Goal: Transaction & Acquisition: Purchase product/service

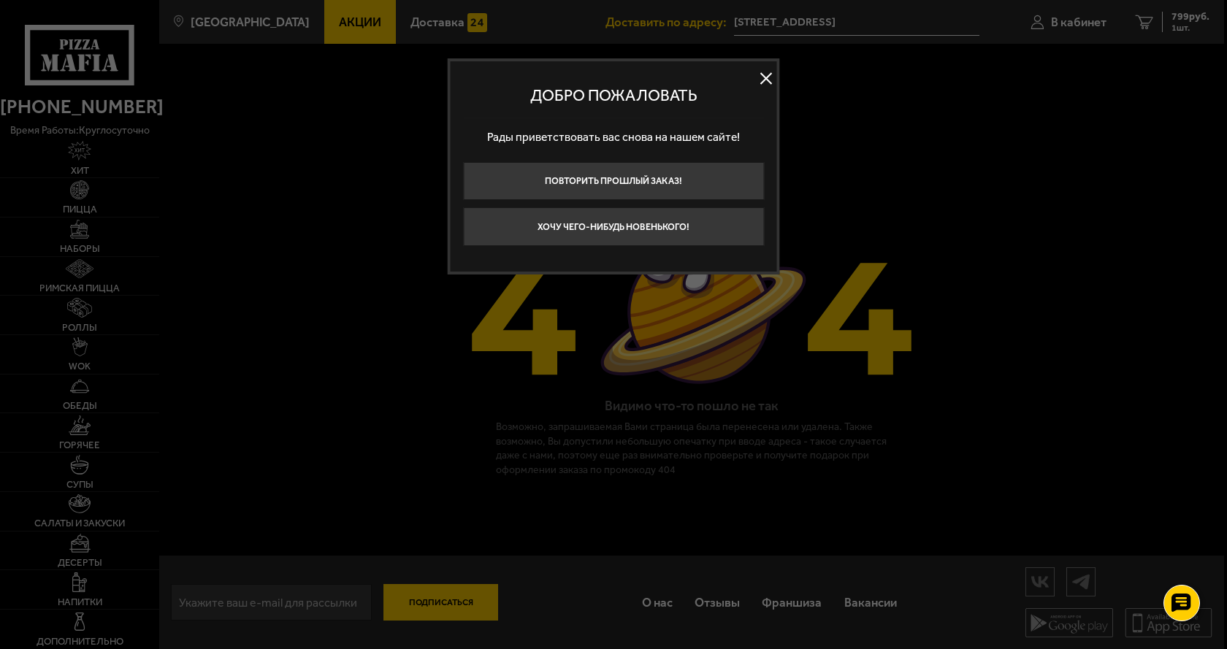
click at [777, 69] on div "Добро пожаловать Рады приветствовать вас снова на нашем сайте! Повторить прошлы…" at bounding box center [614, 166] width 332 height 216
click at [768, 74] on button at bounding box center [766, 78] width 22 height 22
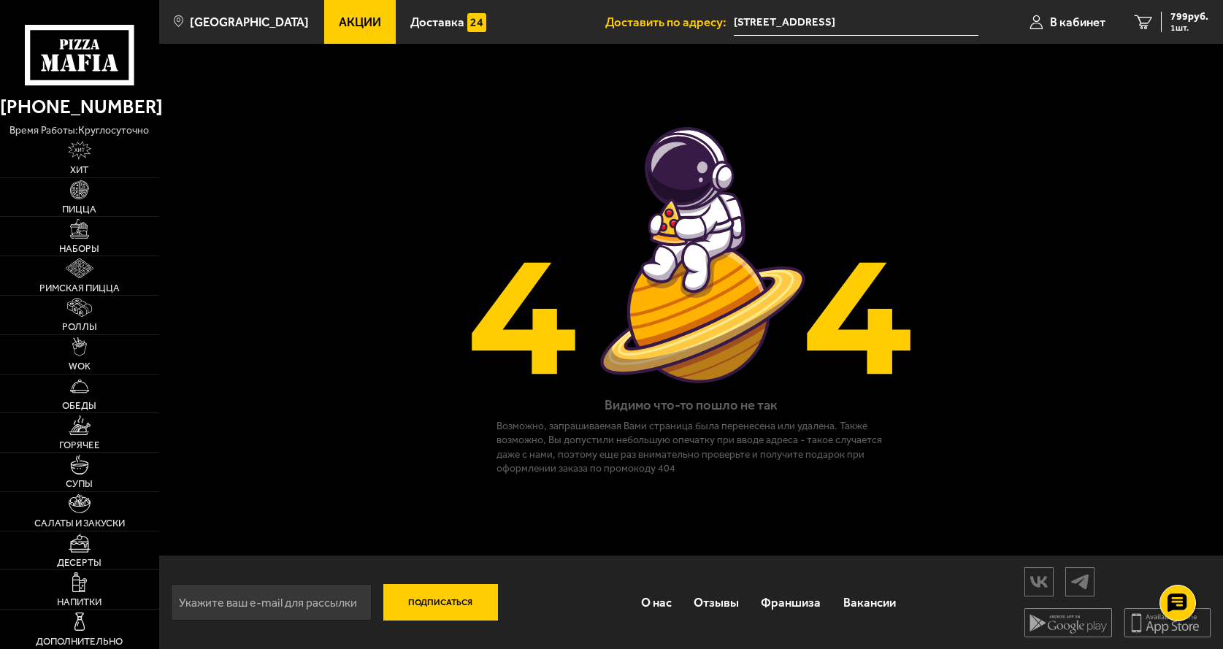
click at [360, 11] on link "Акции" at bounding box center [360, 22] width 72 height 44
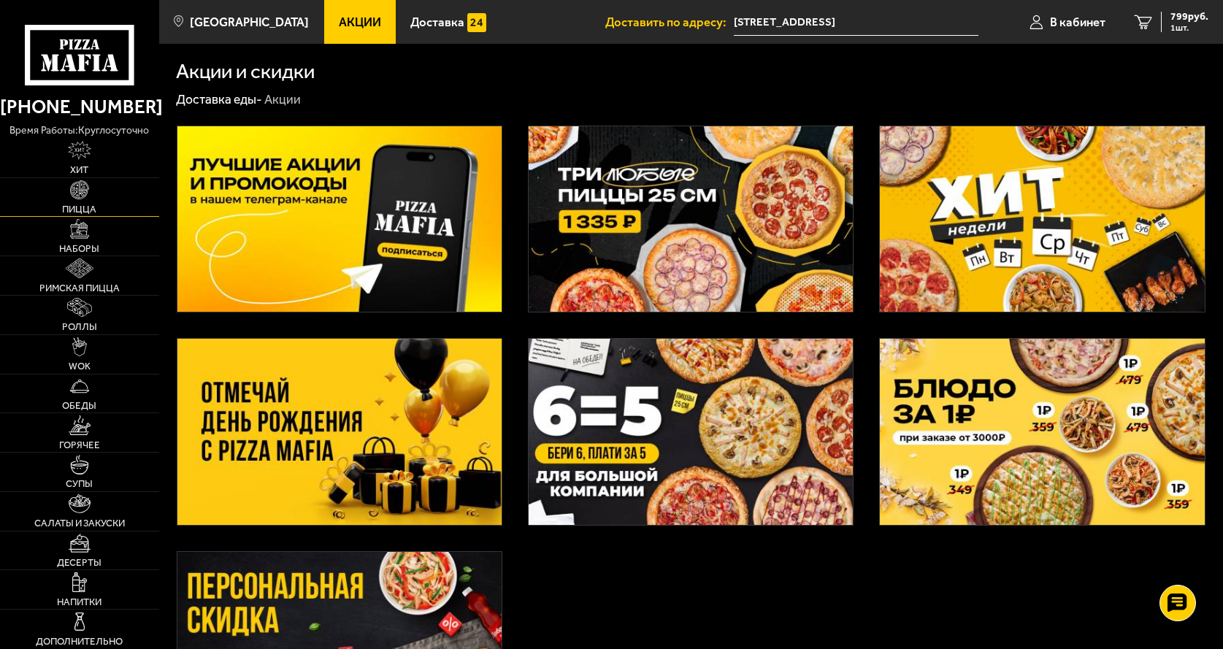
click at [97, 204] on link "Пицца" at bounding box center [79, 197] width 159 height 39
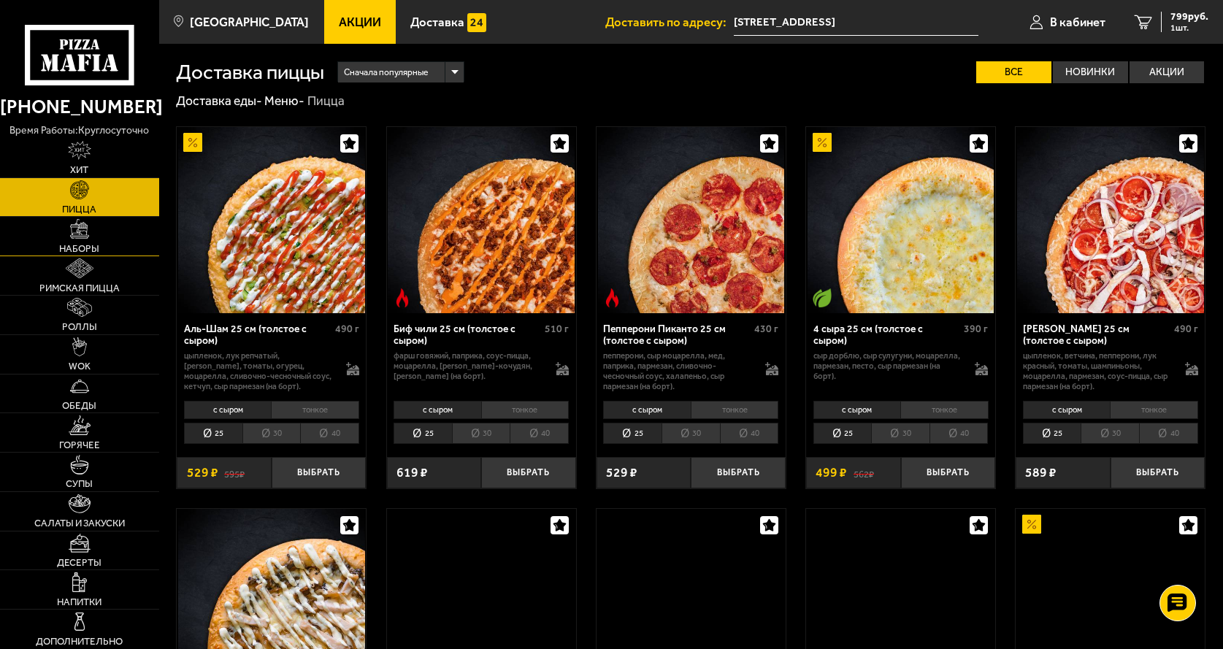
click at [112, 252] on link "Наборы" at bounding box center [79, 236] width 159 height 39
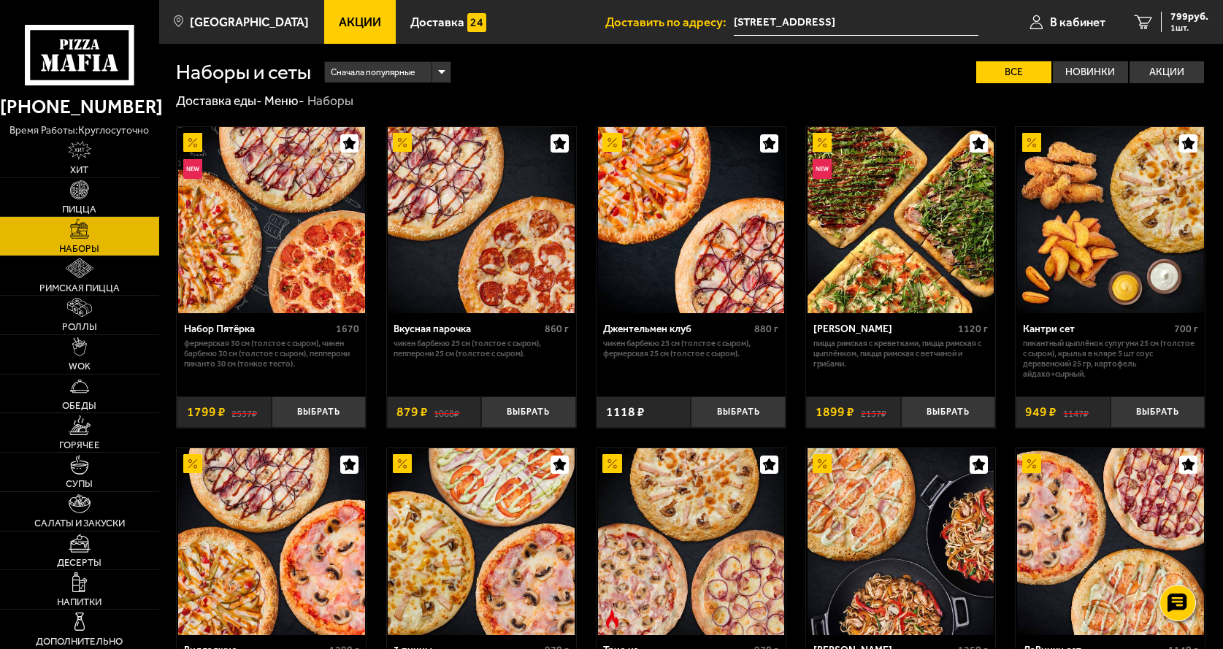
click at [275, 196] on img at bounding box center [271, 220] width 187 height 187
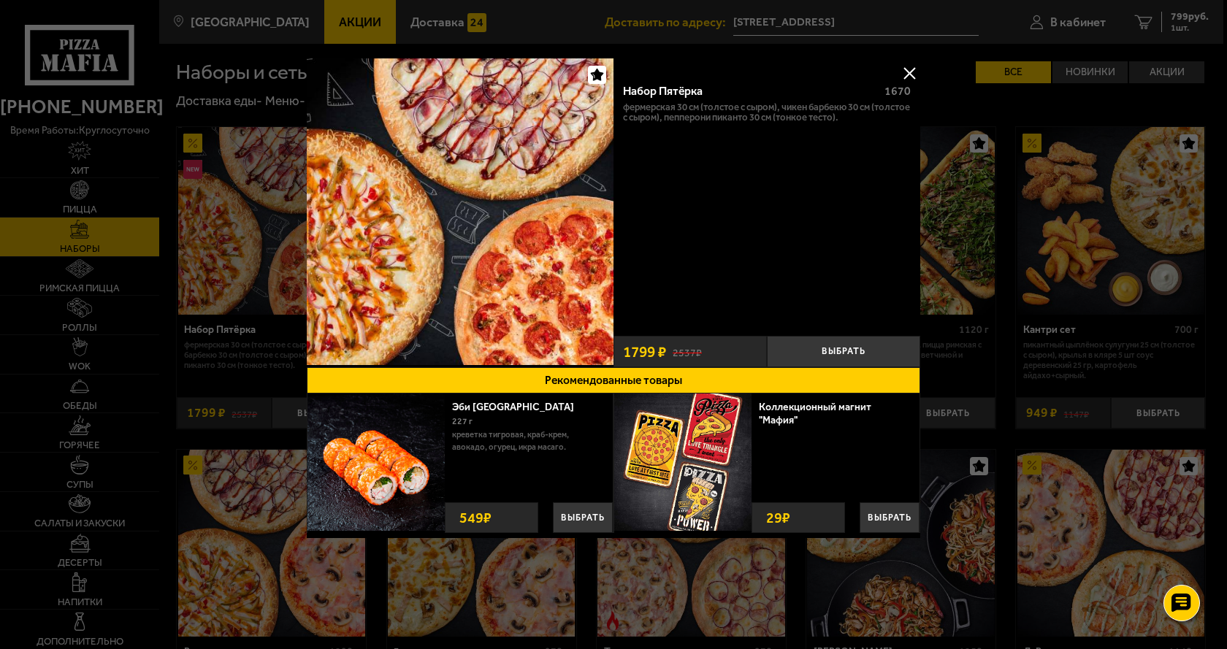
click at [911, 65] on button at bounding box center [909, 73] width 22 height 22
